Goal: Check status

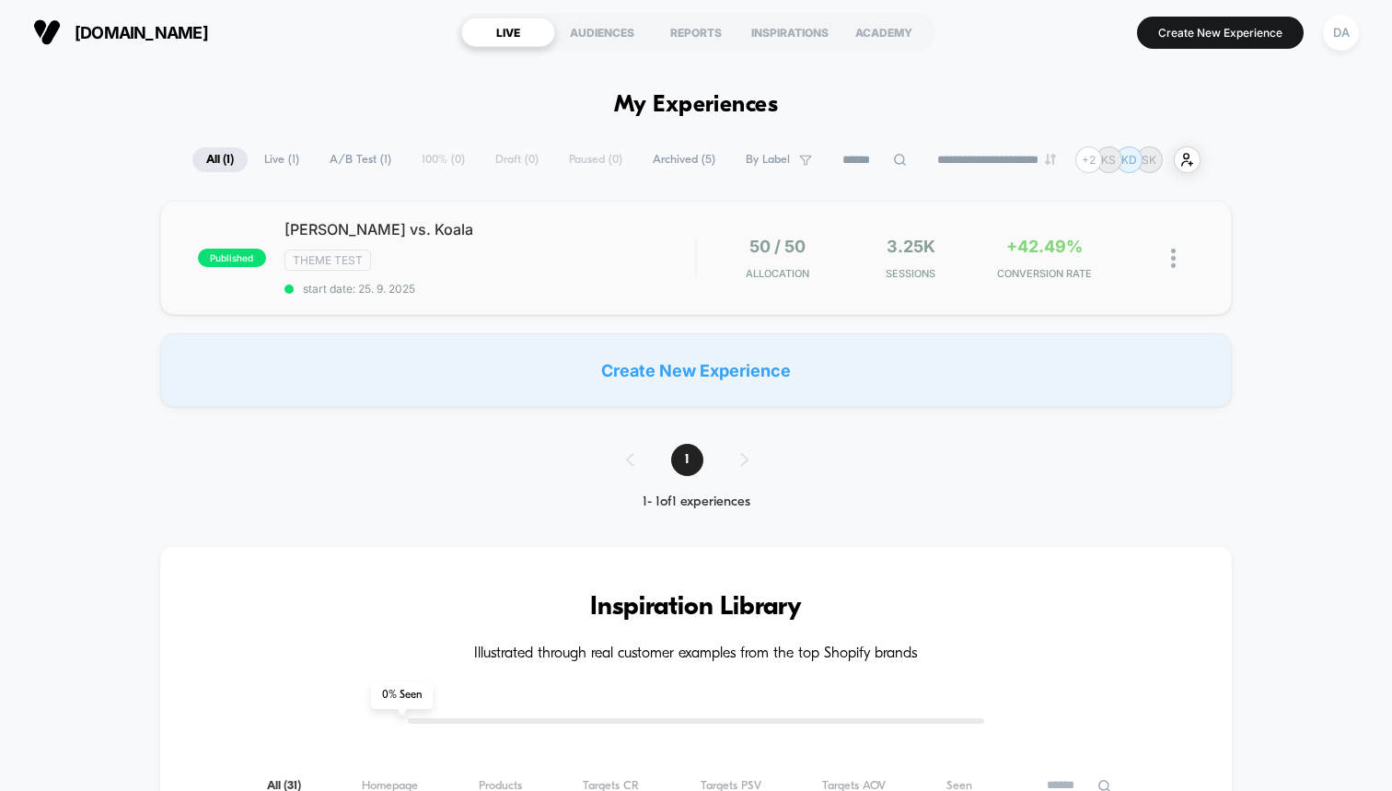
click at [758, 231] on div "published [PERSON_NAME] vs. Koala Theme Test start date: 25. 9. 2025 50 / 50 Al…" at bounding box center [695, 258] width 1071 height 114
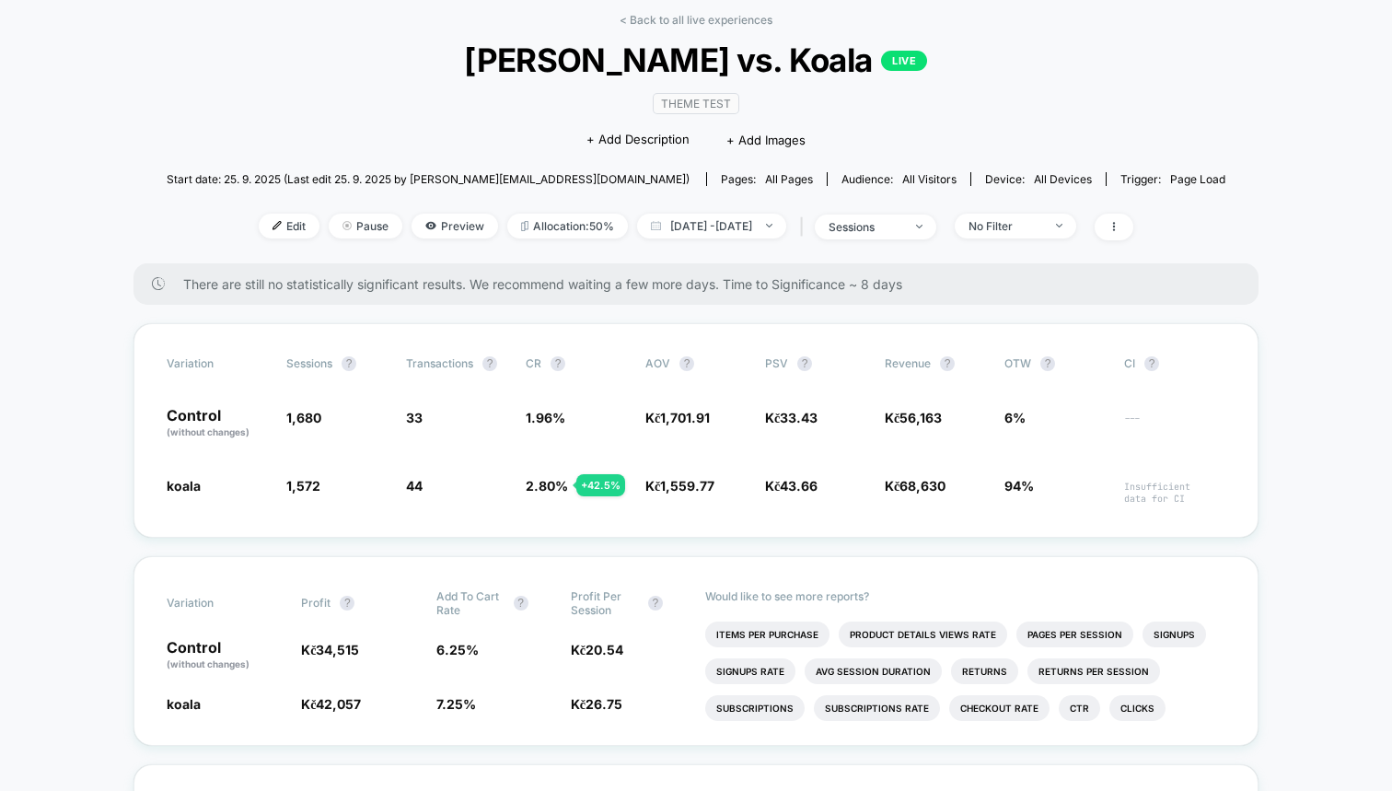
scroll to position [85, 0]
